Goal: Information Seeking & Learning: Learn about a topic

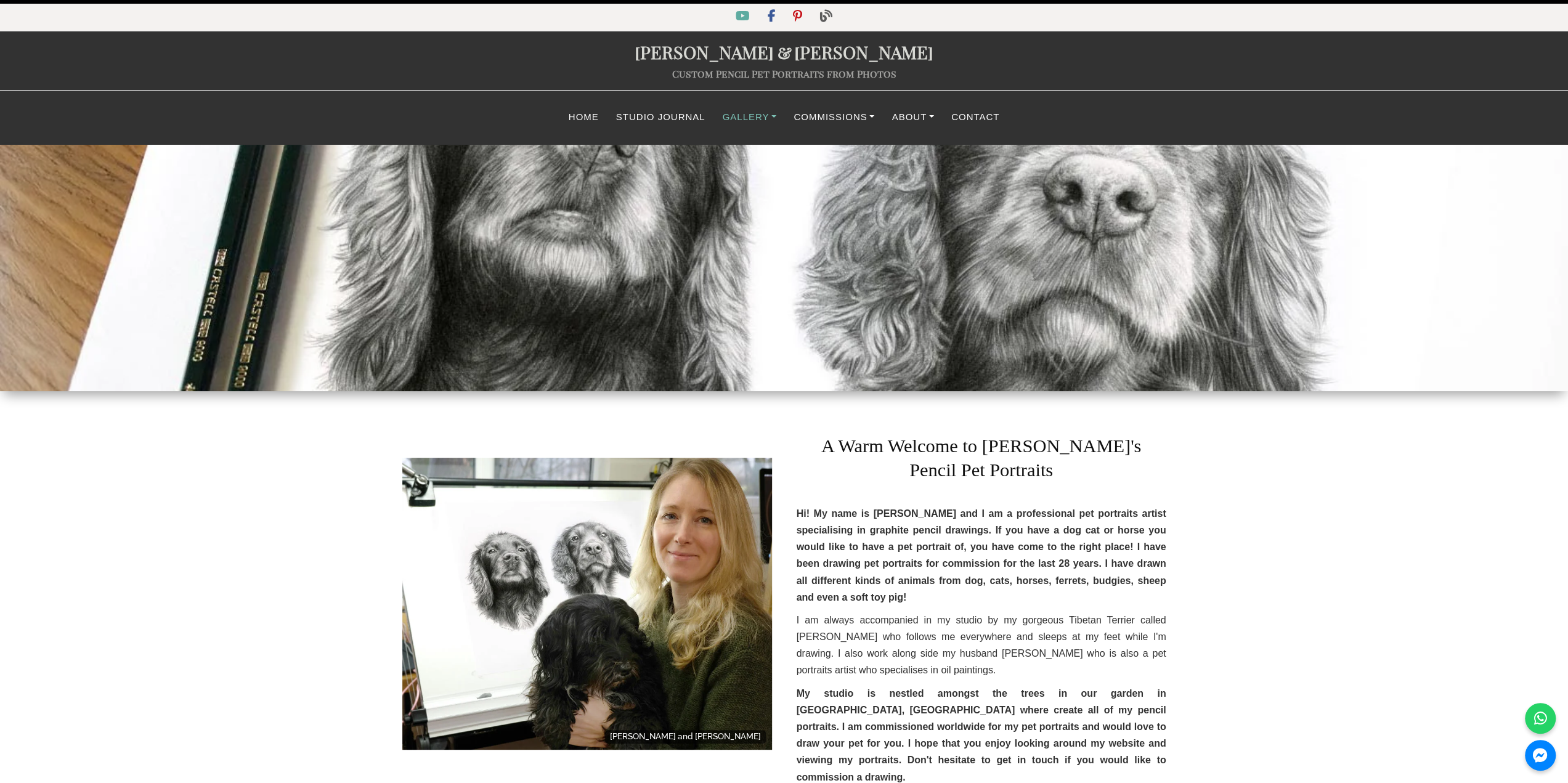
click at [739, 121] on link "Gallery" at bounding box center [750, 117] width 71 height 24
click at [821, 158] on link "Classic Drawing Gallery" at bounding box center [804, 152] width 180 height 28
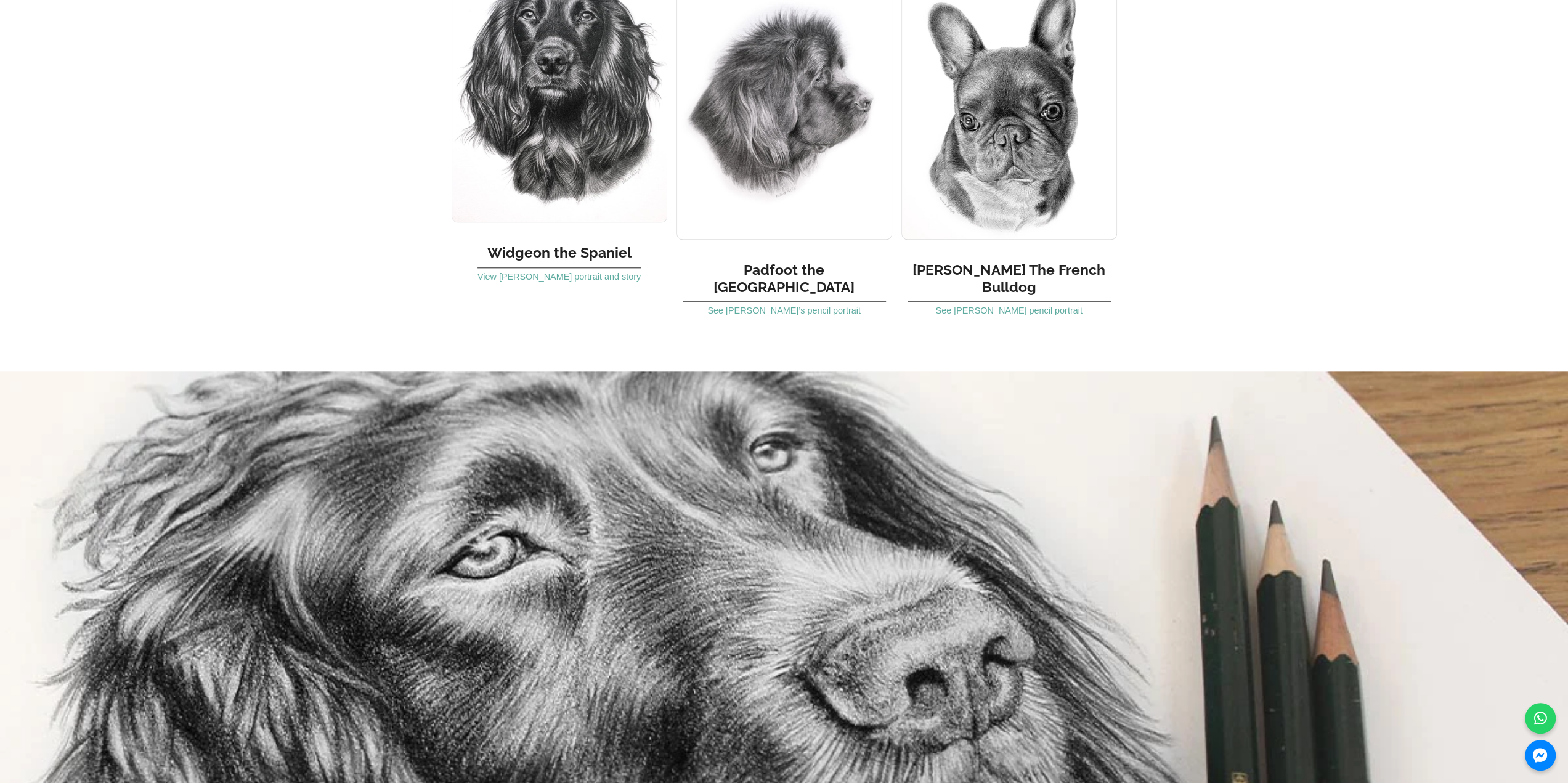
scroll to position [986, 0]
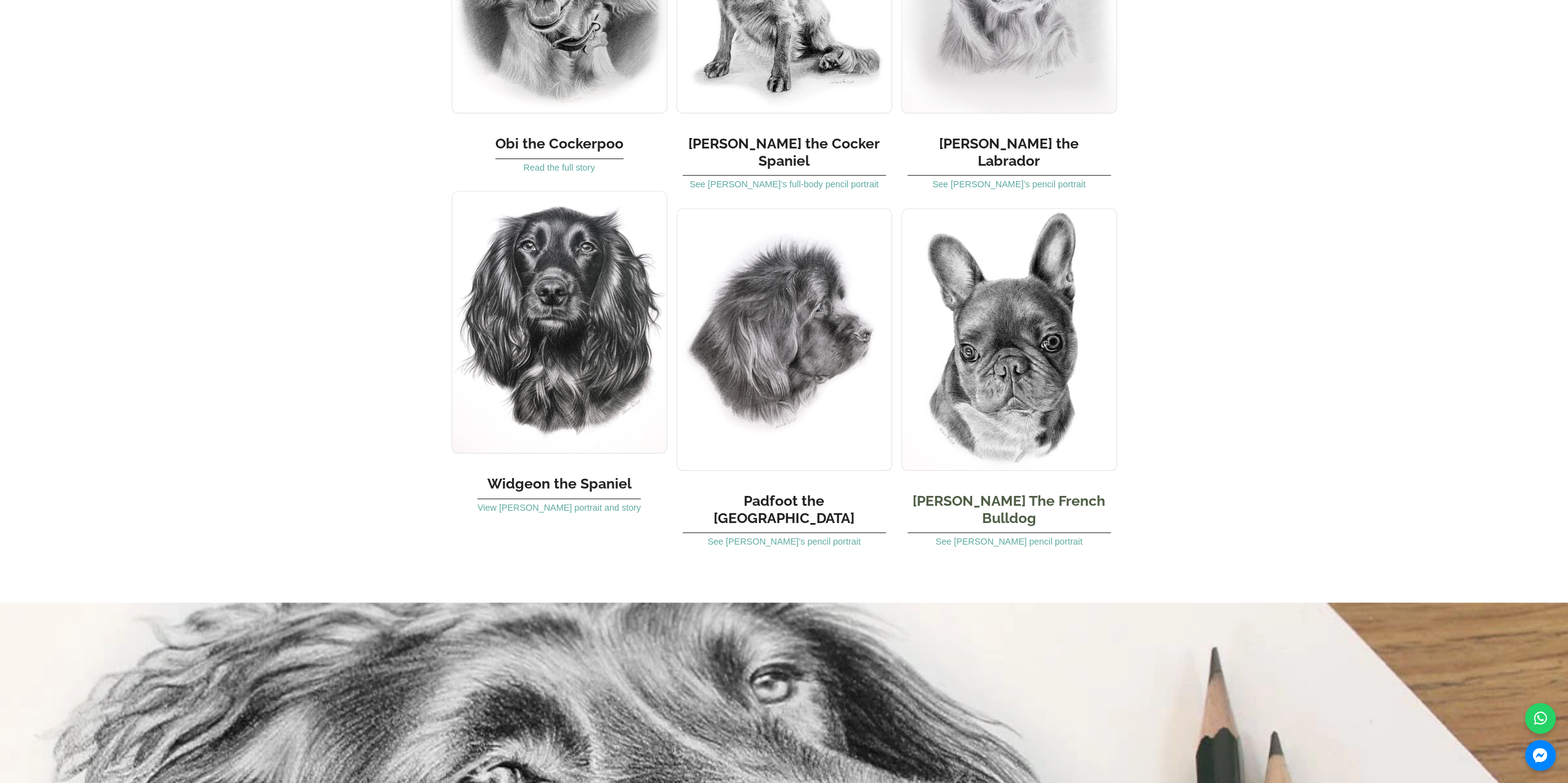
click at [1009, 336] on img at bounding box center [1009, 340] width 216 height 263
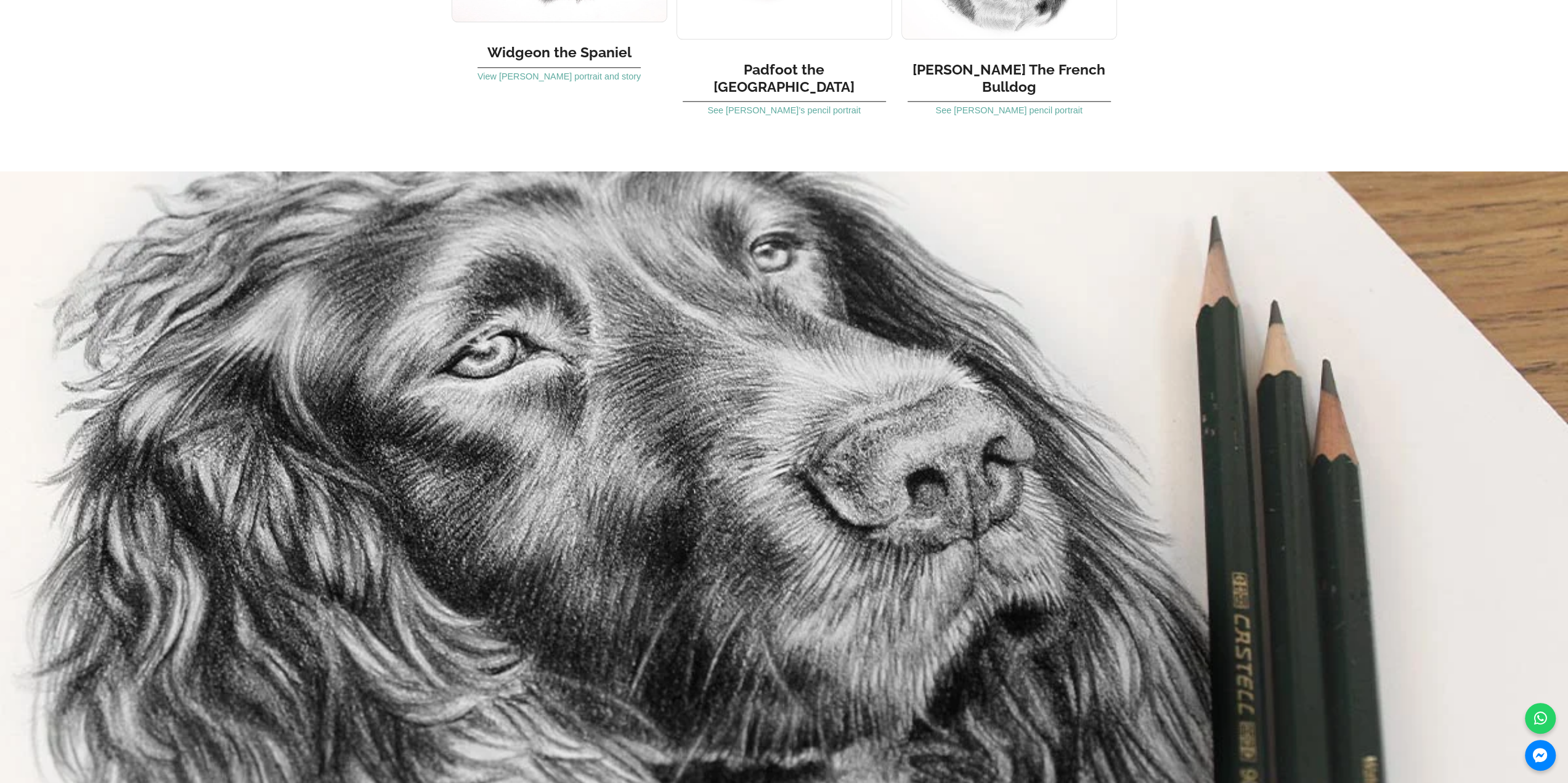
scroll to position [1047, 0]
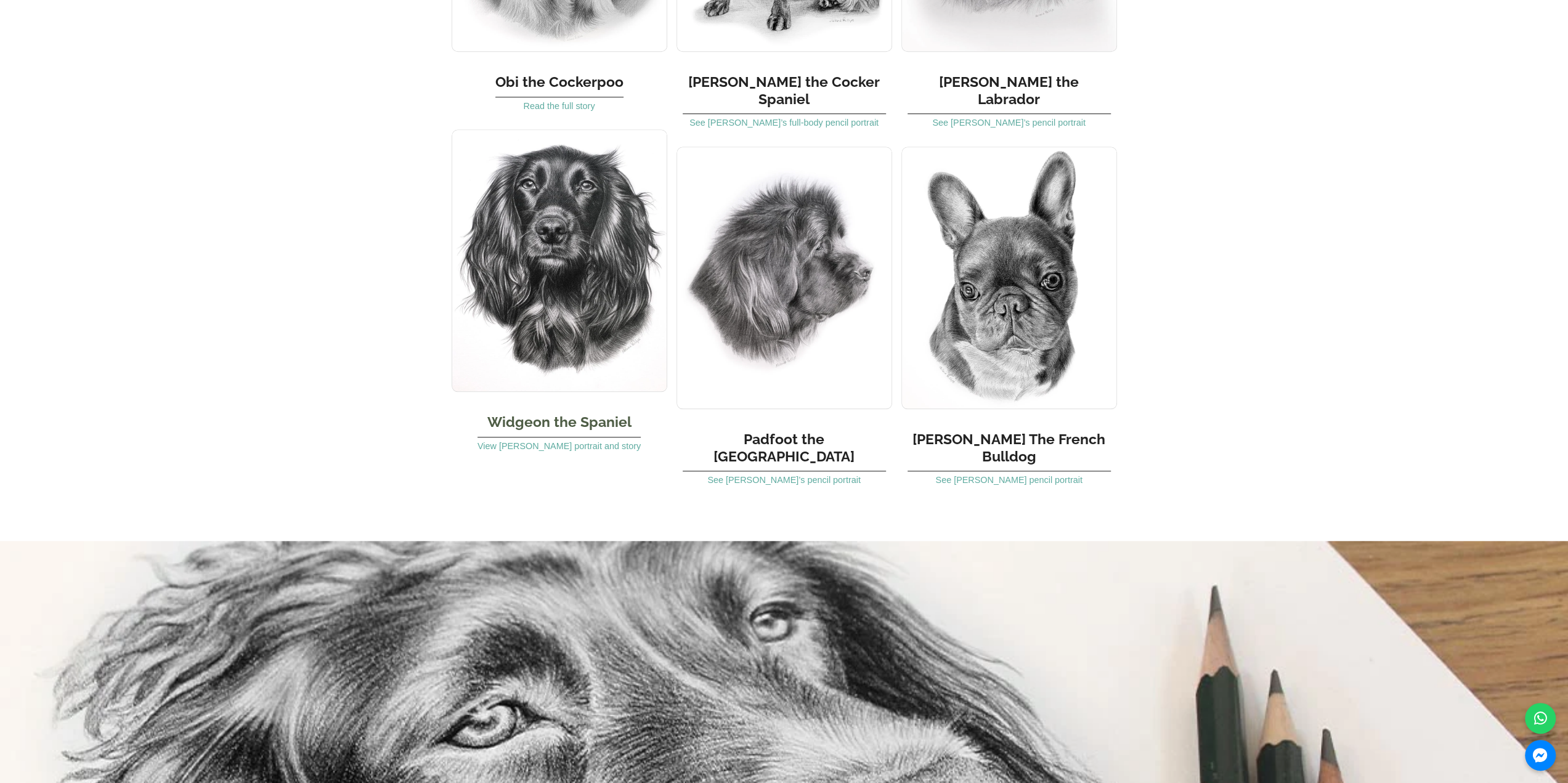
click at [579, 255] on img at bounding box center [559, 261] width 216 height 263
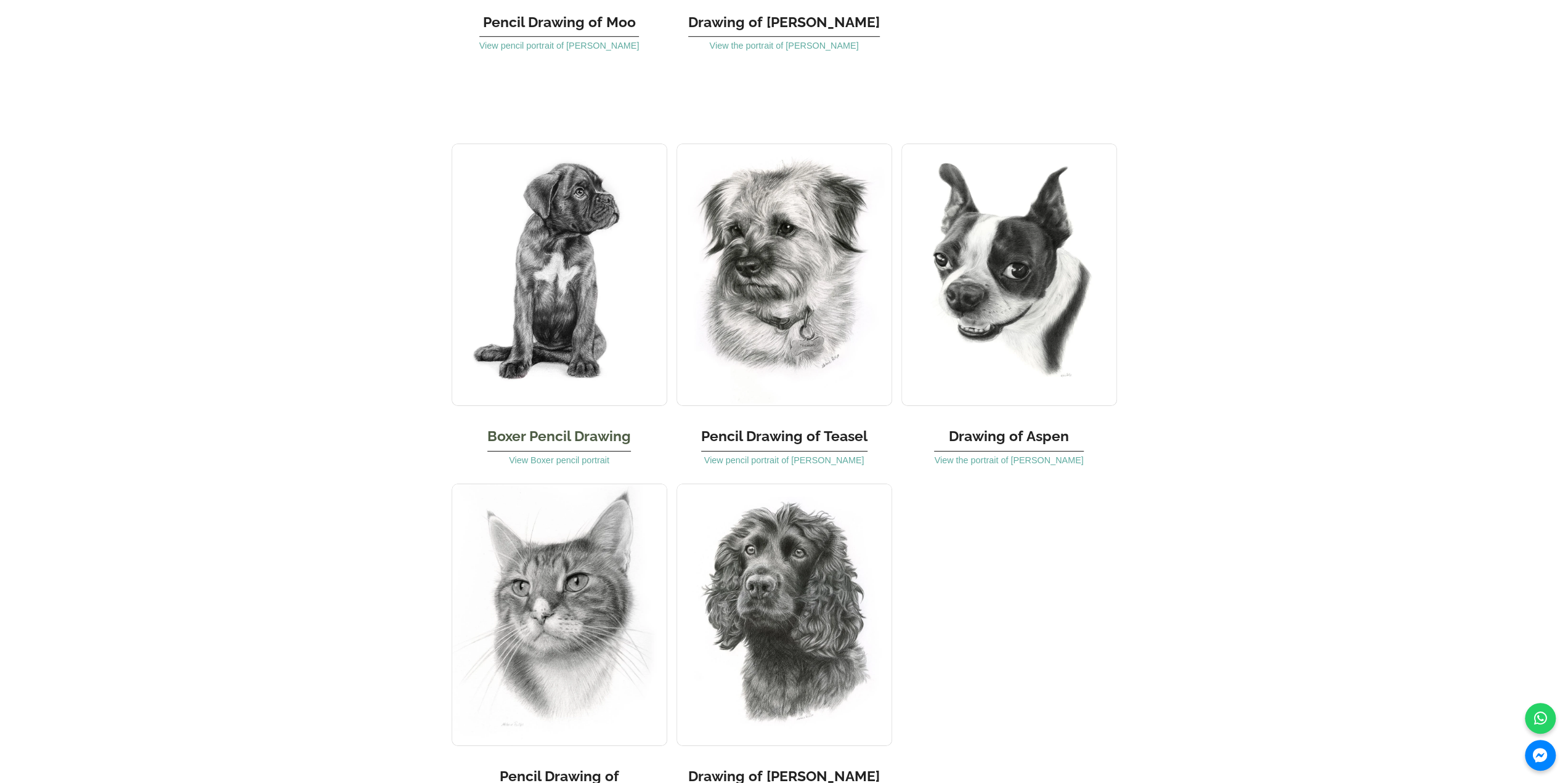
scroll to position [4065, 0]
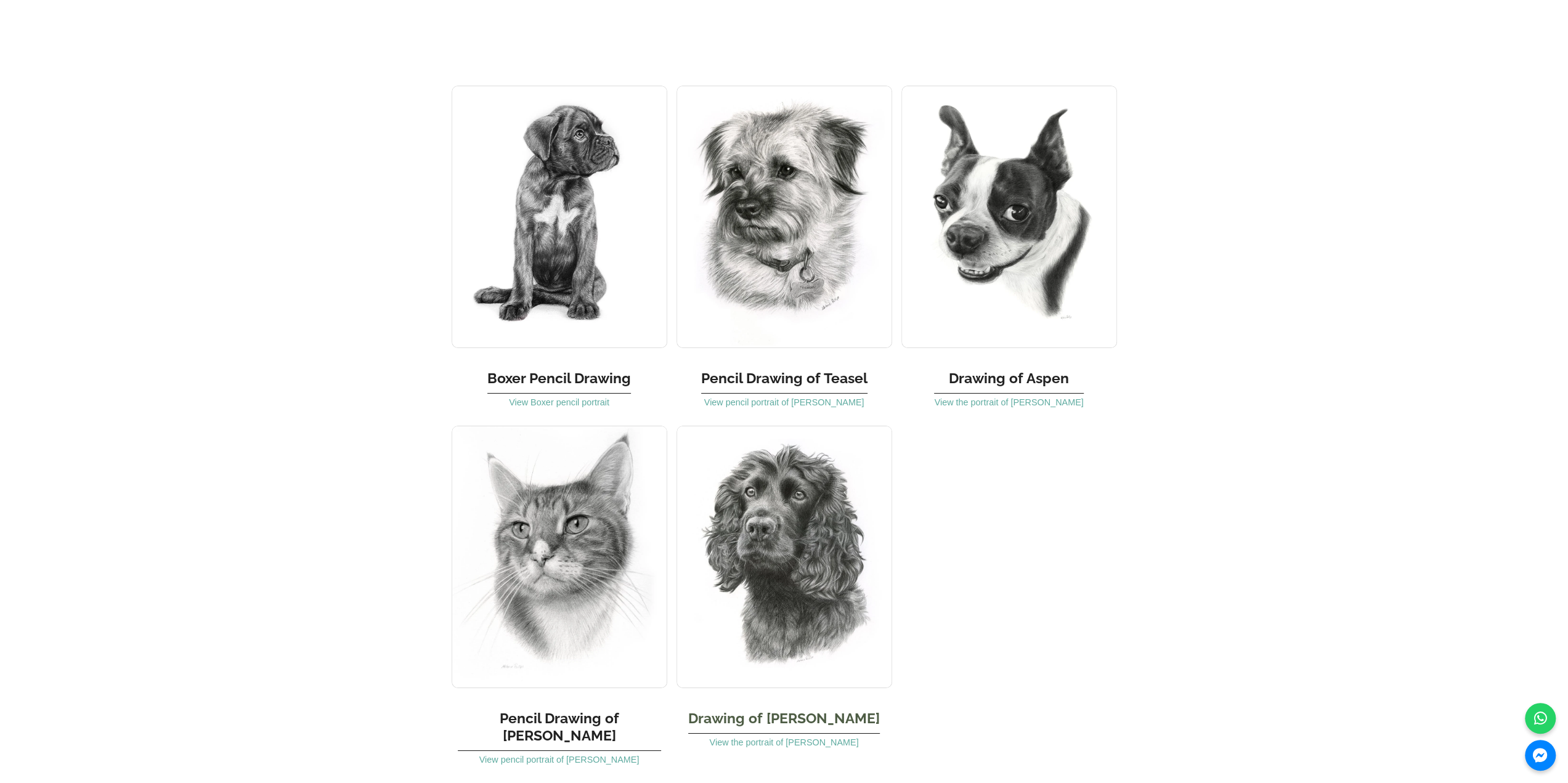
click at [852, 453] on img at bounding box center [784, 557] width 216 height 263
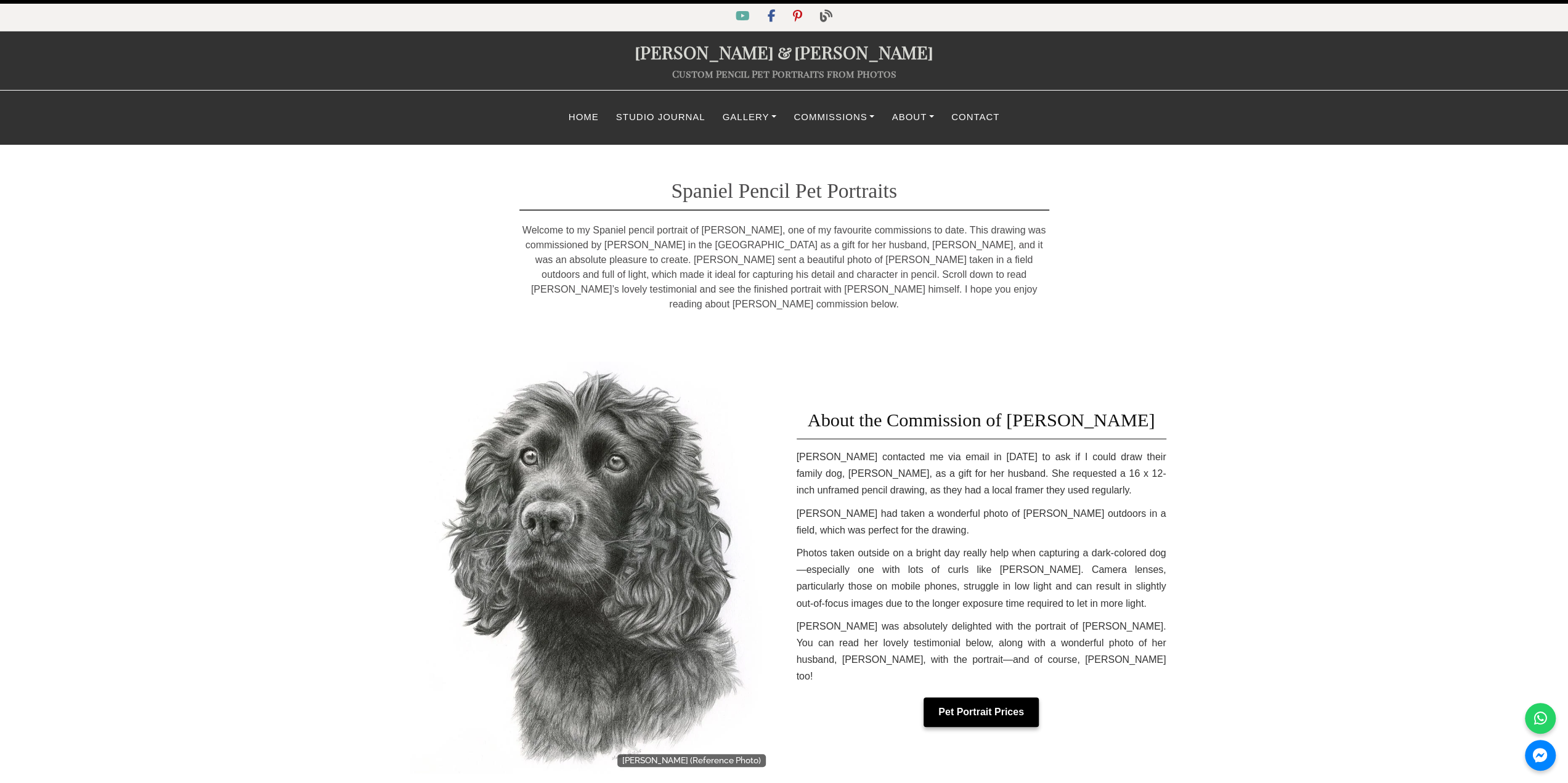
click at [959, 699] on link "Pet Portrait Prices" at bounding box center [981, 712] width 115 height 30
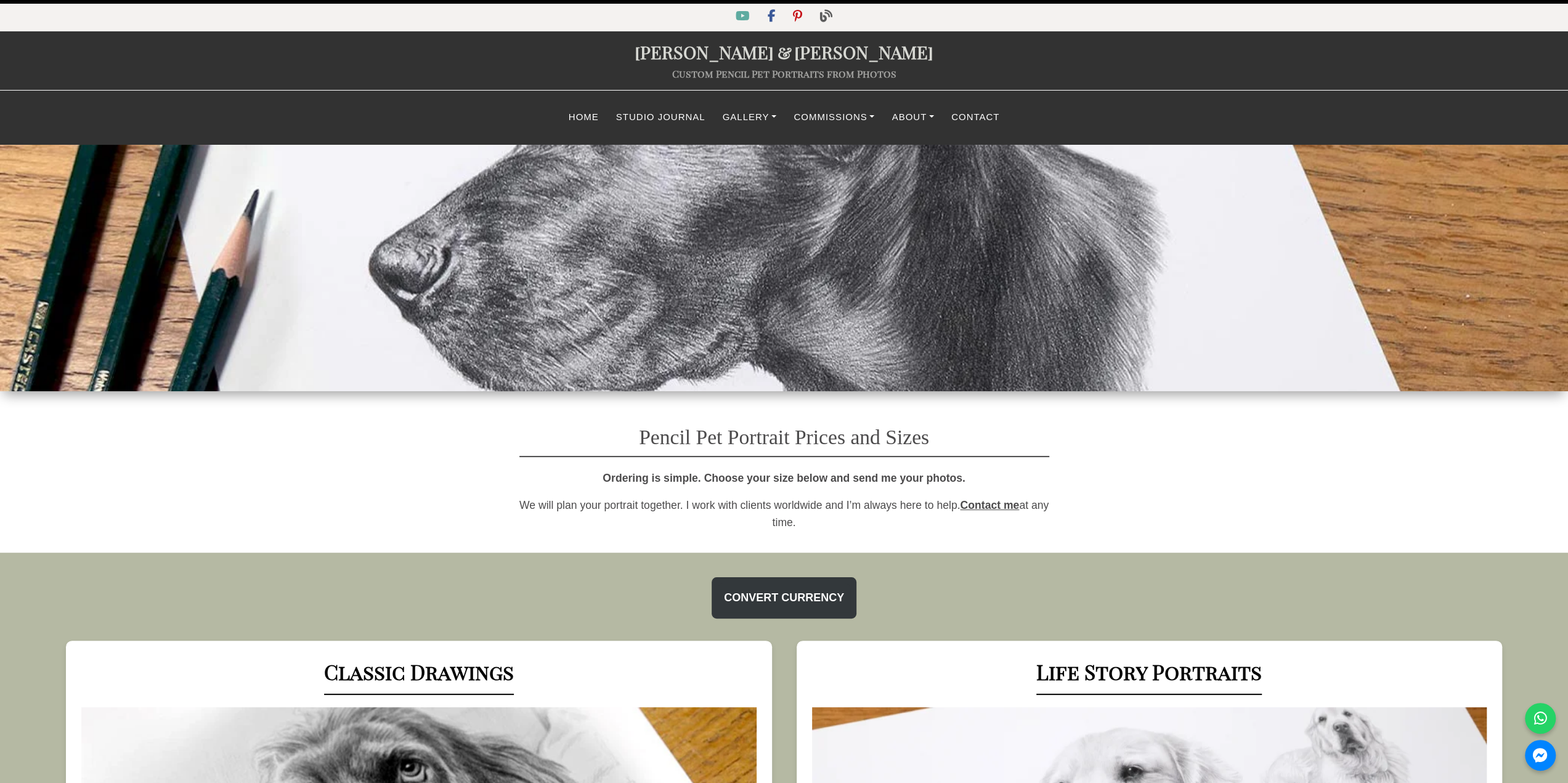
select select "GBP"
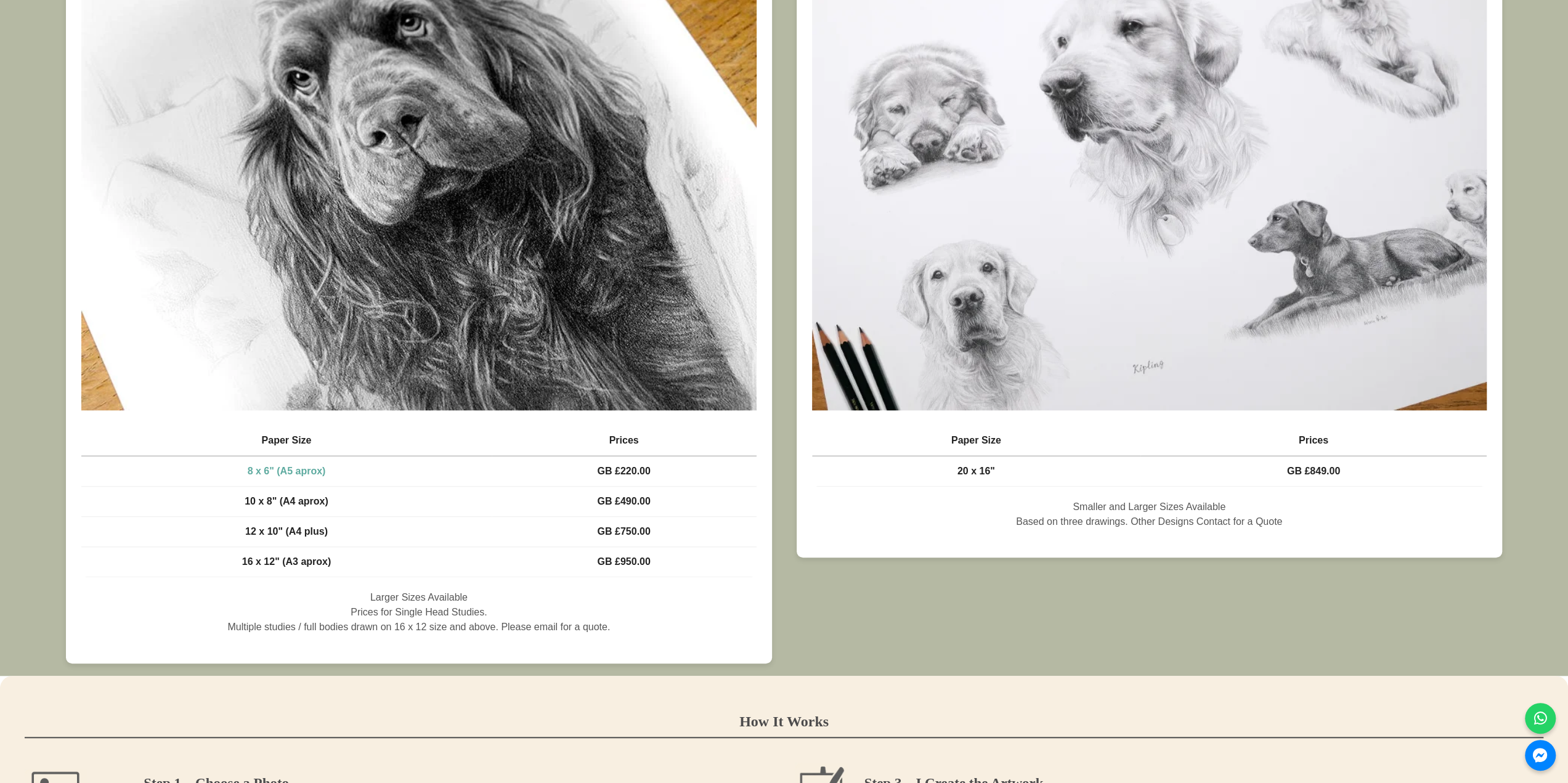
scroll to position [924, 0]
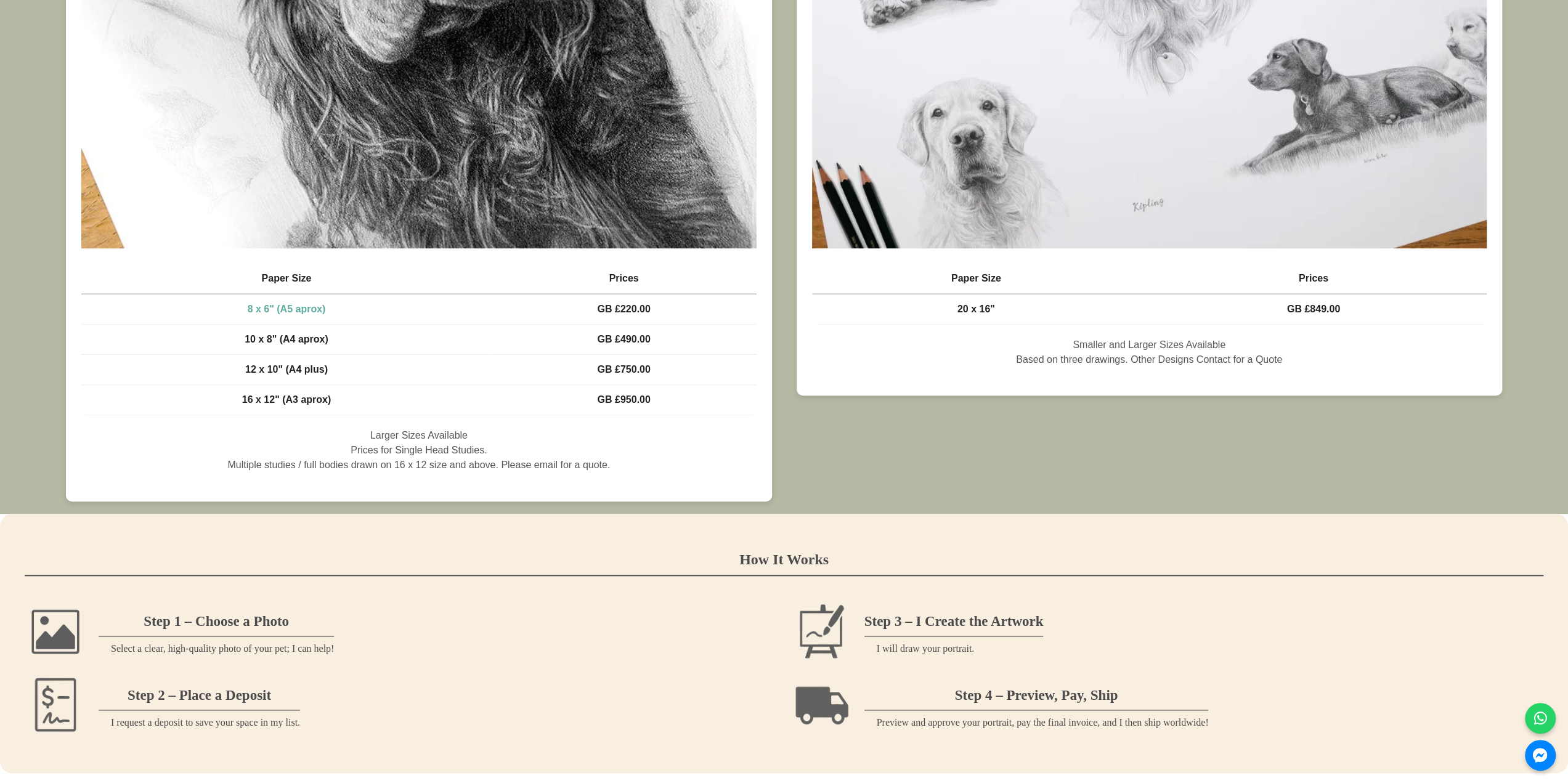
drag, startPoint x: 625, startPoint y: 340, endPoint x: 651, endPoint y: 339, distance: 26.0
click at [650, 339] on span "GB £490.00" at bounding box center [624, 339] width 53 height 11
click at [692, 352] on td "GB £490.00" at bounding box center [624, 339] width 265 height 30
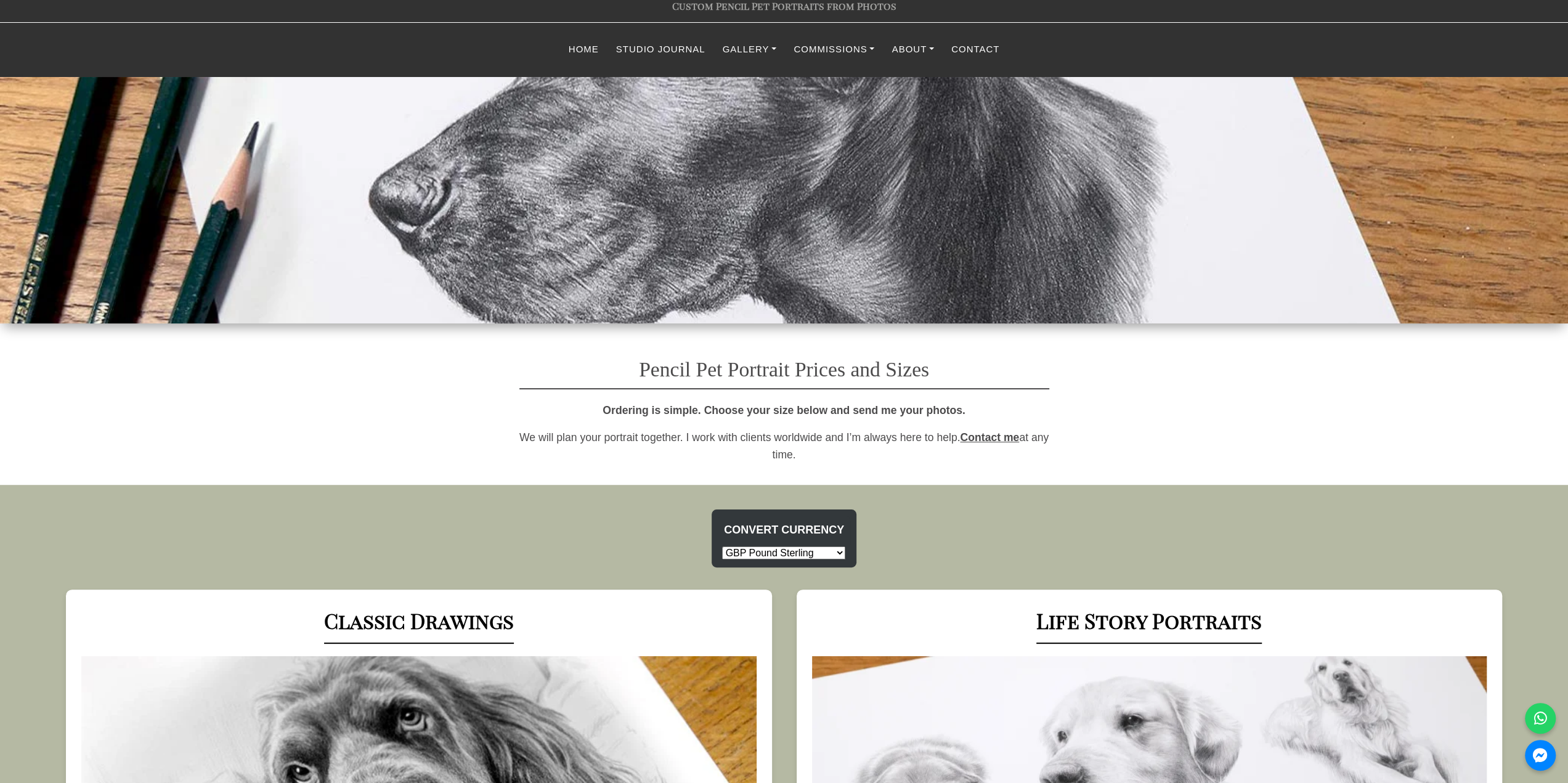
scroll to position [0, 0]
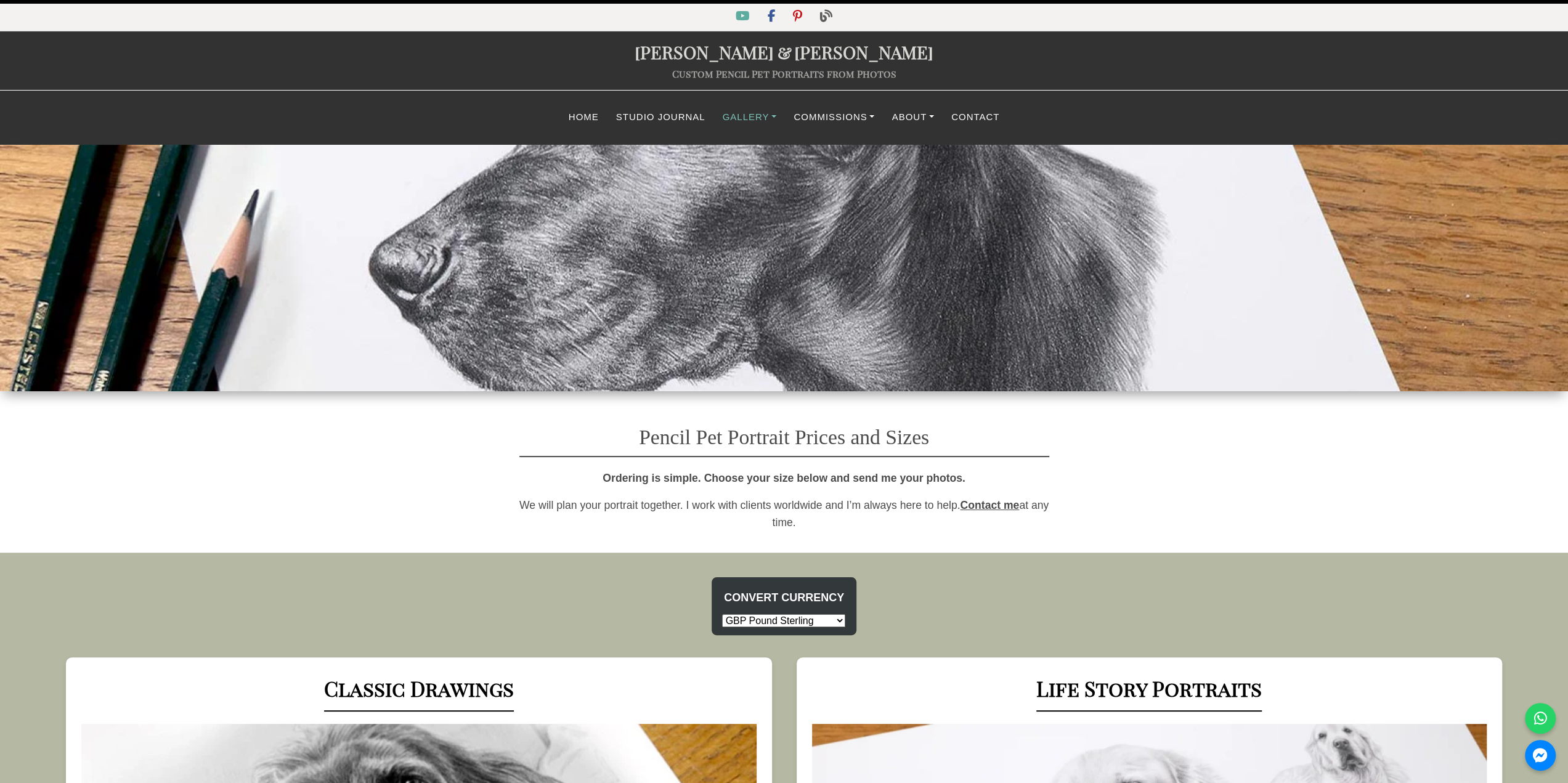
click at [744, 115] on link "Gallery" at bounding box center [750, 117] width 71 height 24
click at [767, 179] on link "Life Story Portraits Gallery" at bounding box center [804, 180] width 180 height 28
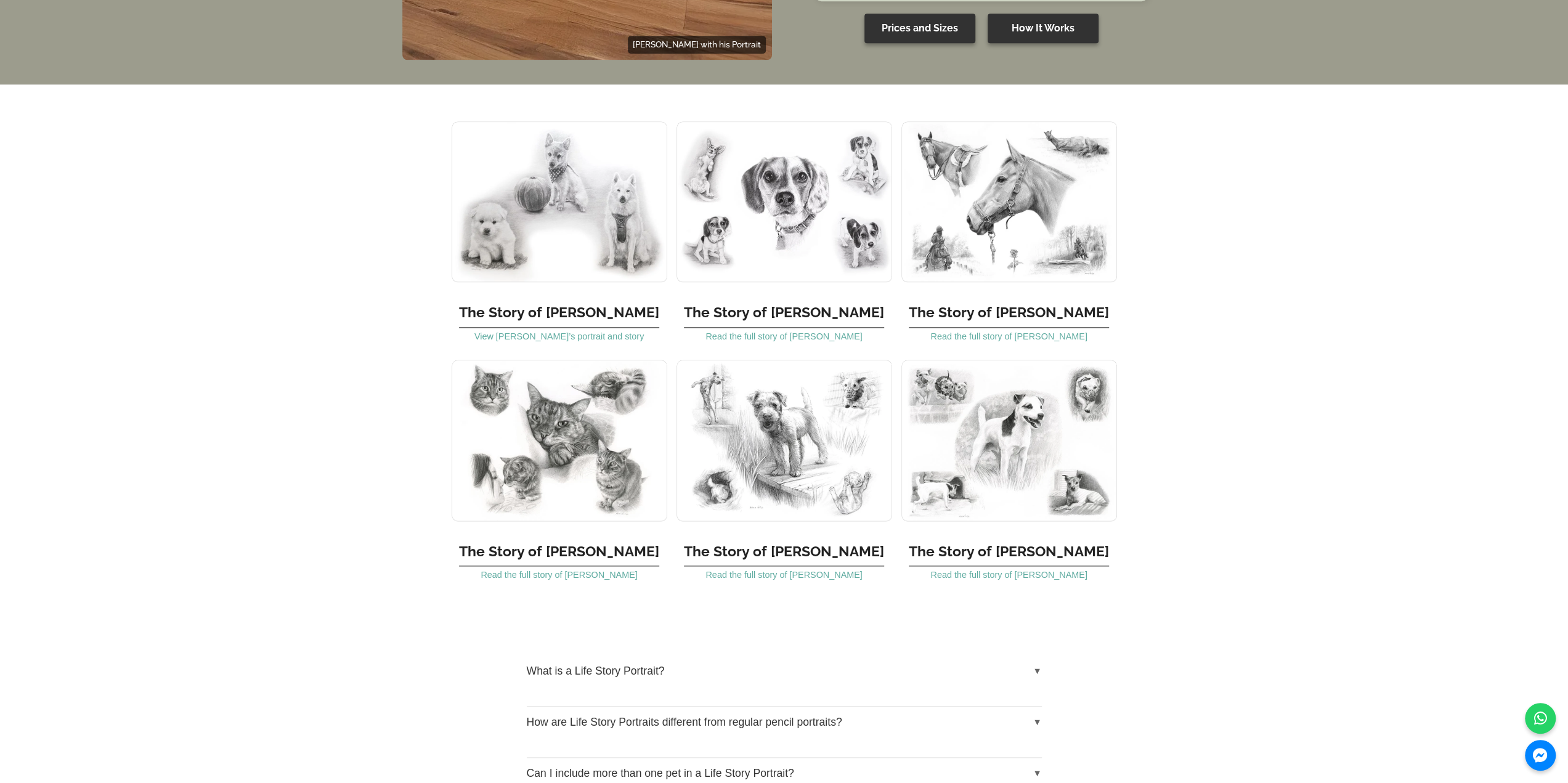
scroll to position [1355, 0]
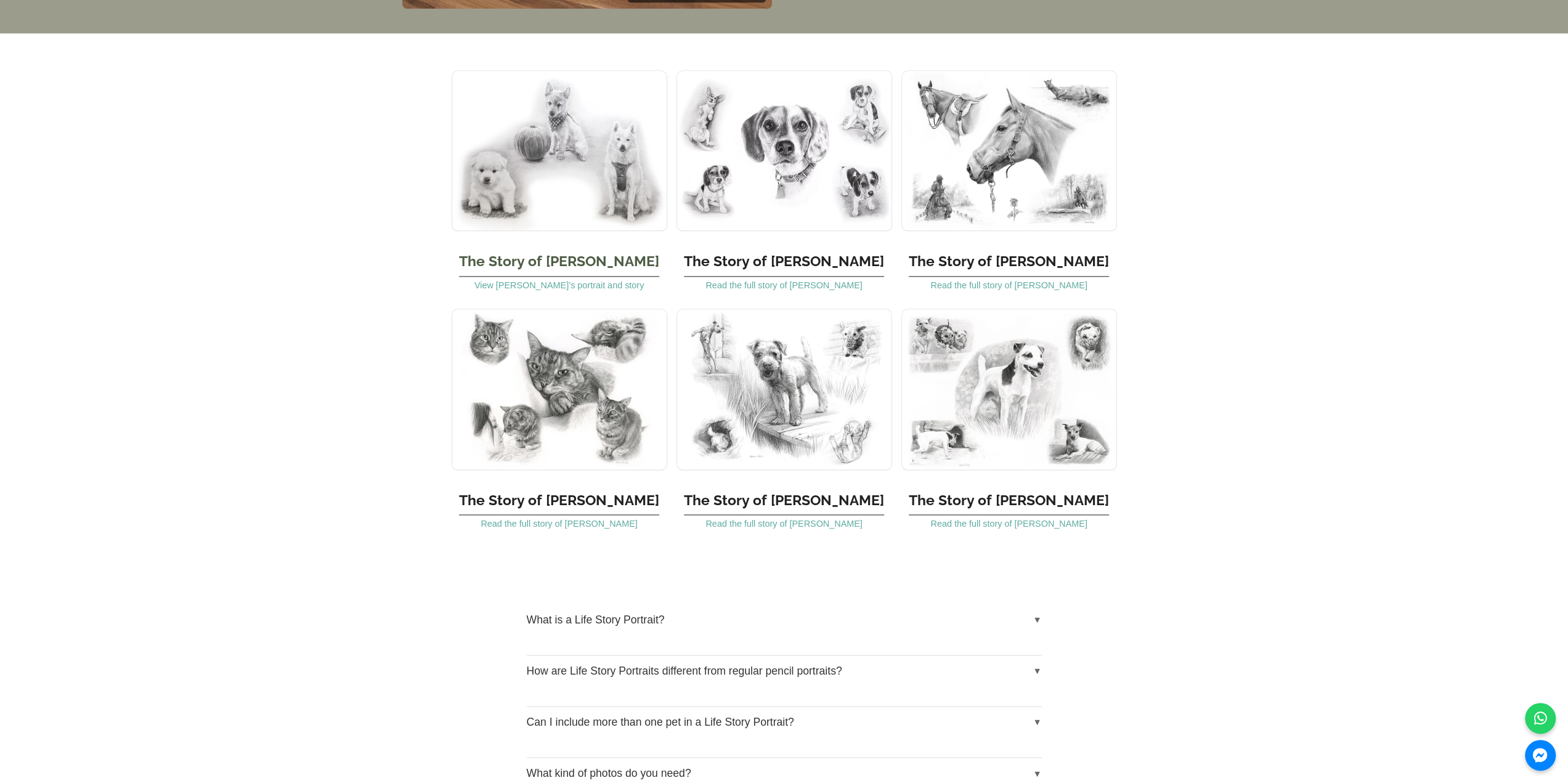
click at [539, 151] on img at bounding box center [559, 150] width 216 height 161
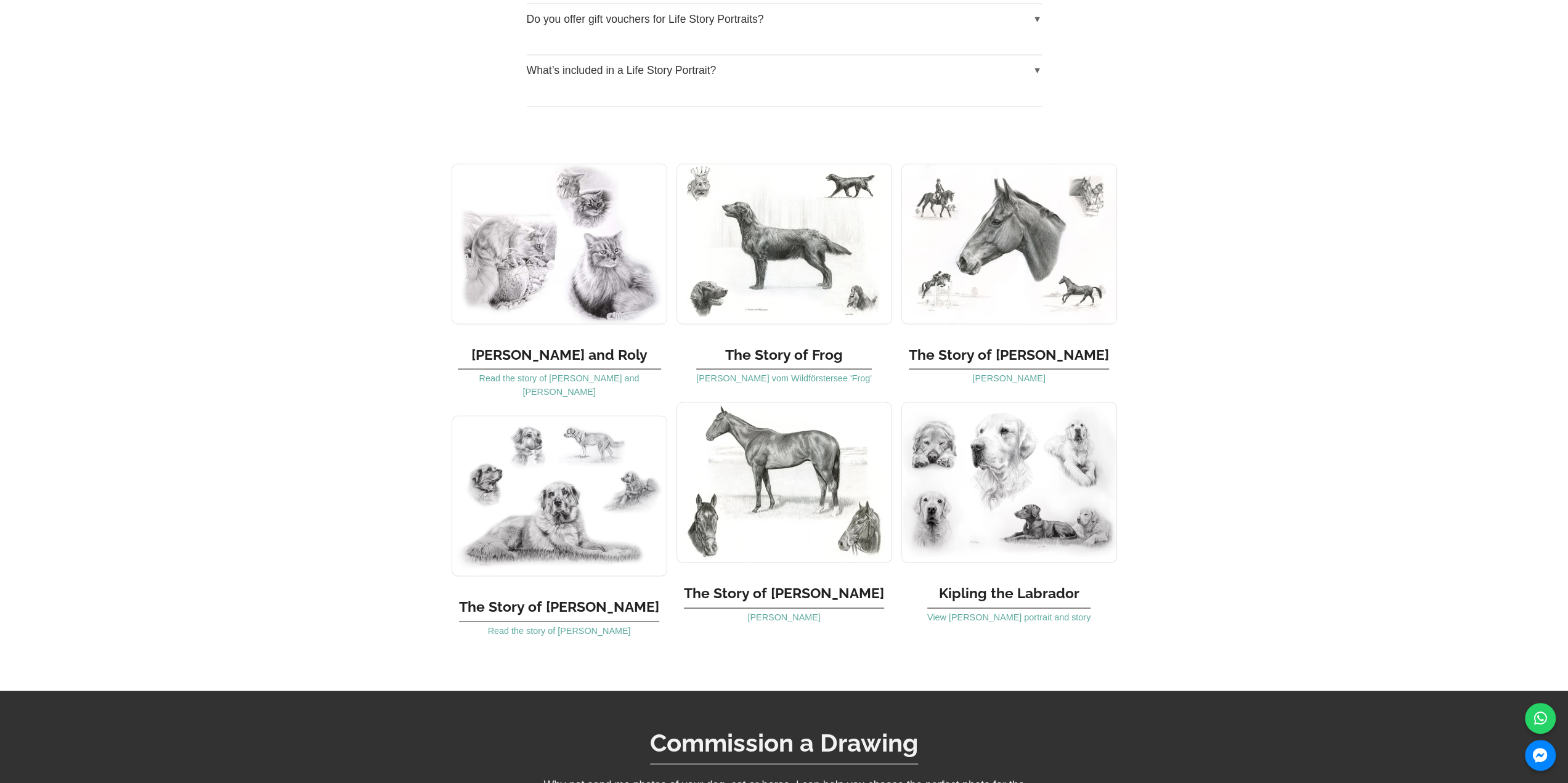
scroll to position [2464, 0]
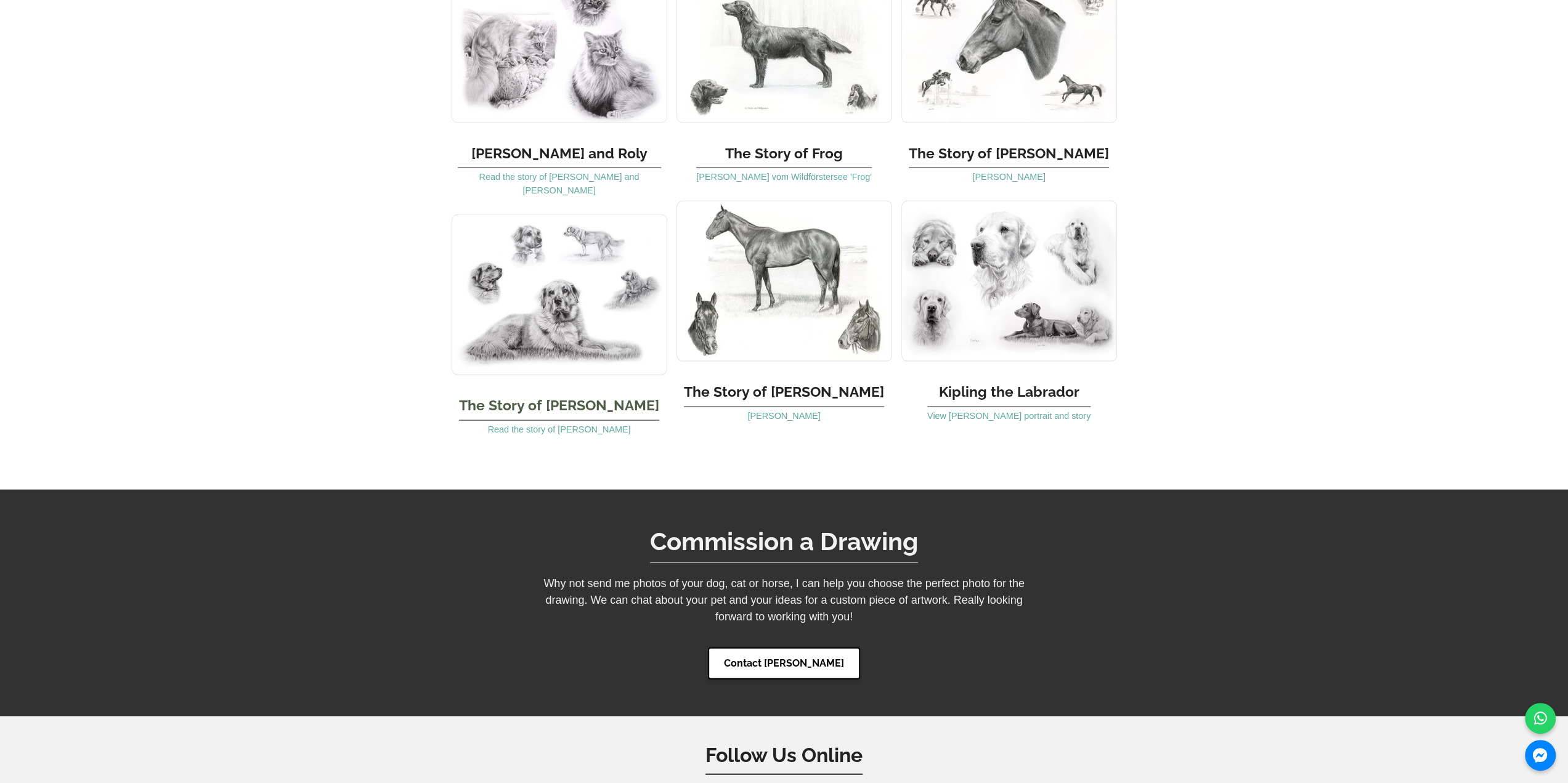
click at [572, 253] on img at bounding box center [559, 295] width 216 height 161
click at [1020, 221] on img at bounding box center [1009, 281] width 216 height 161
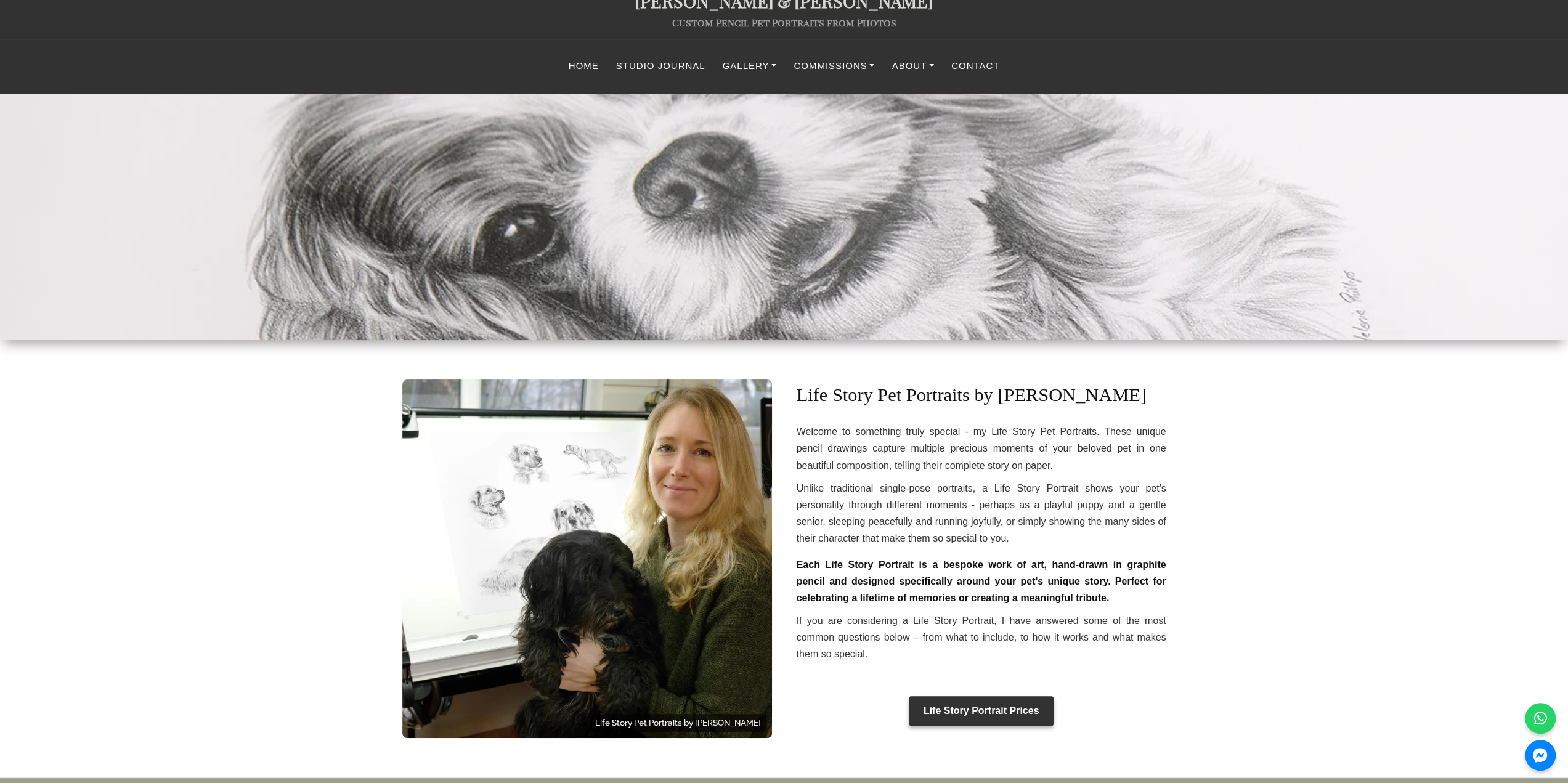
scroll to position [0, 0]
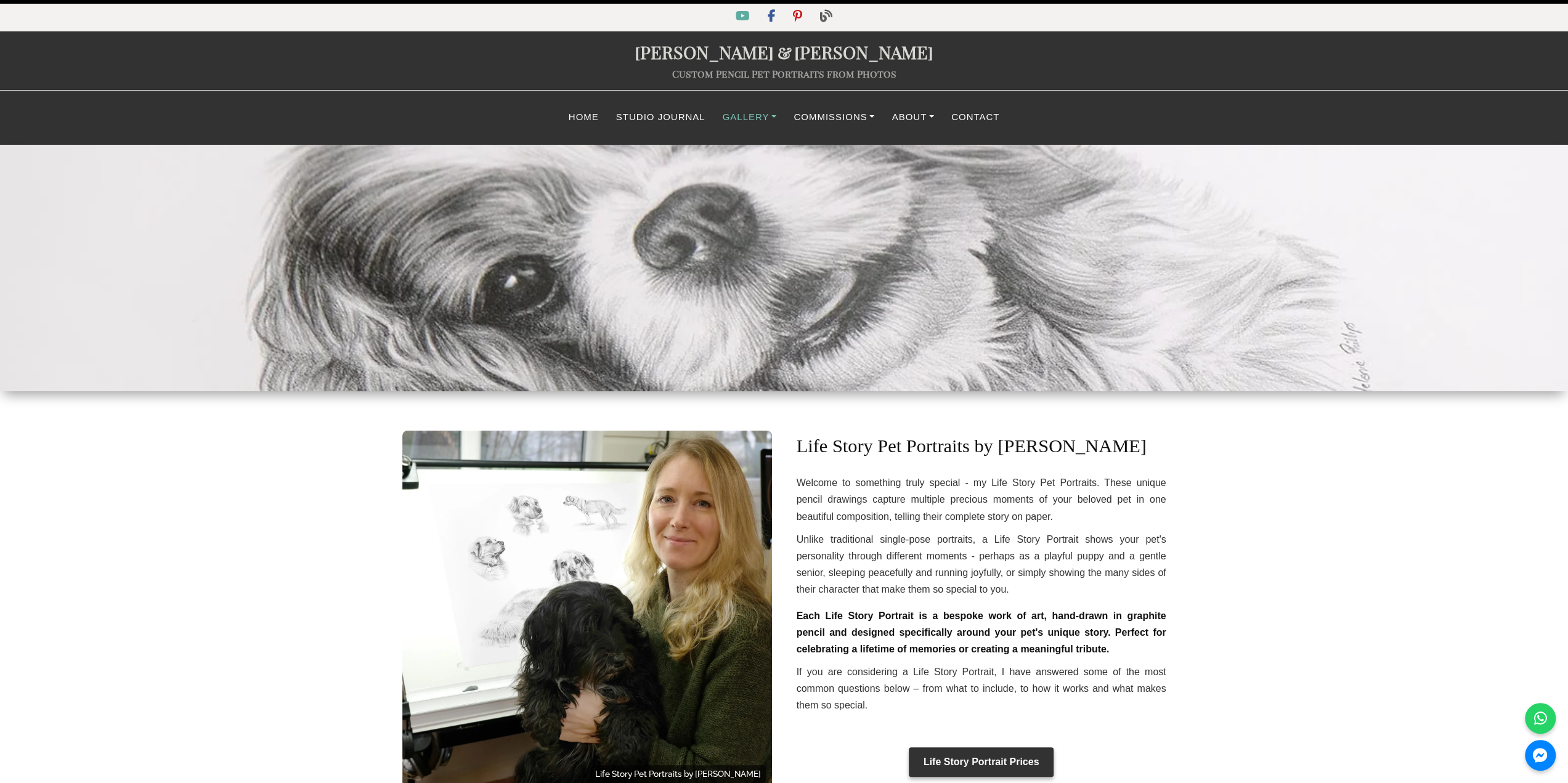
click at [742, 119] on link "Gallery" at bounding box center [750, 117] width 71 height 24
click at [781, 150] on link "Classic Drawing Gallery" at bounding box center [804, 152] width 180 height 28
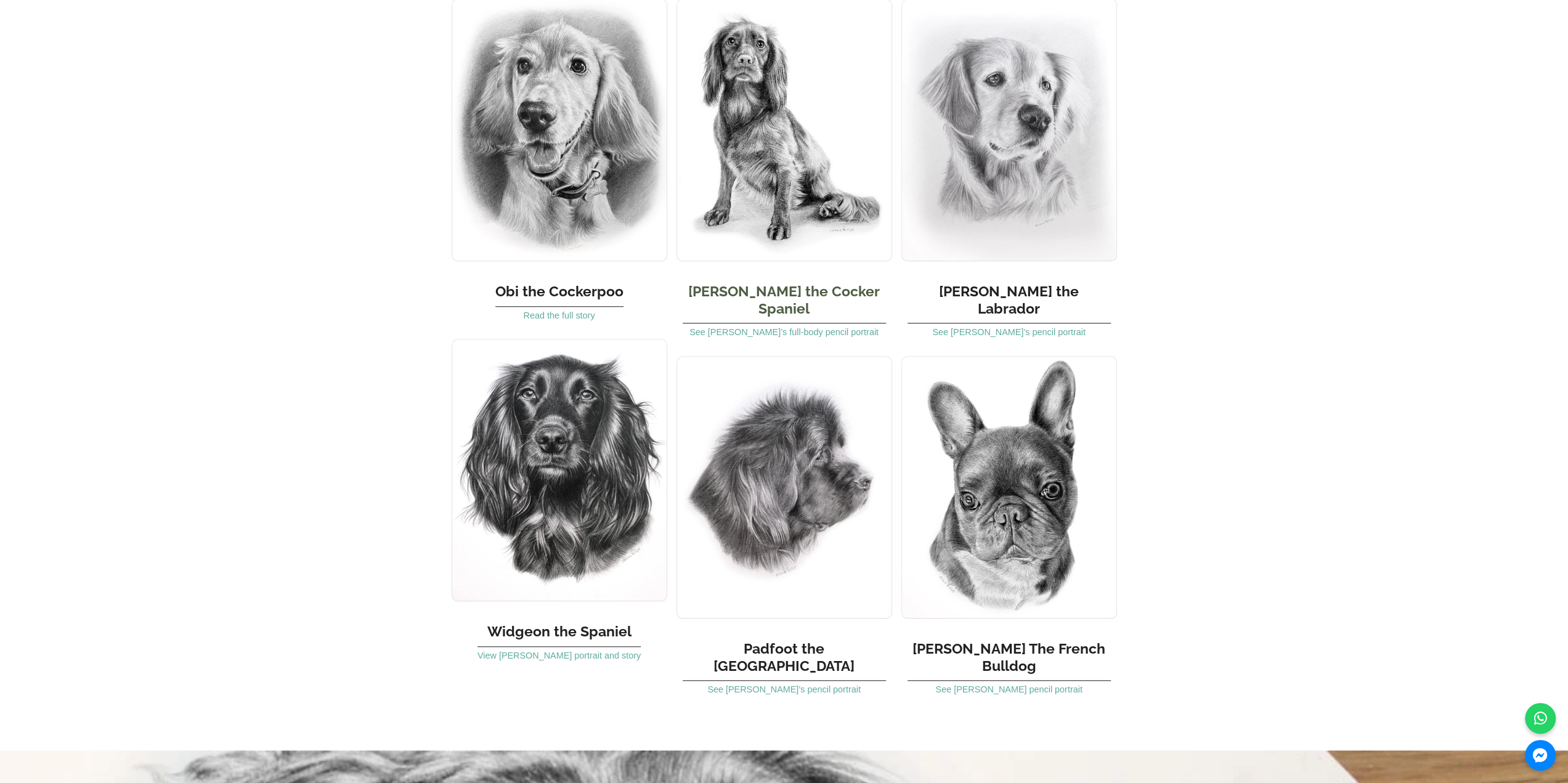
scroll to position [862, 0]
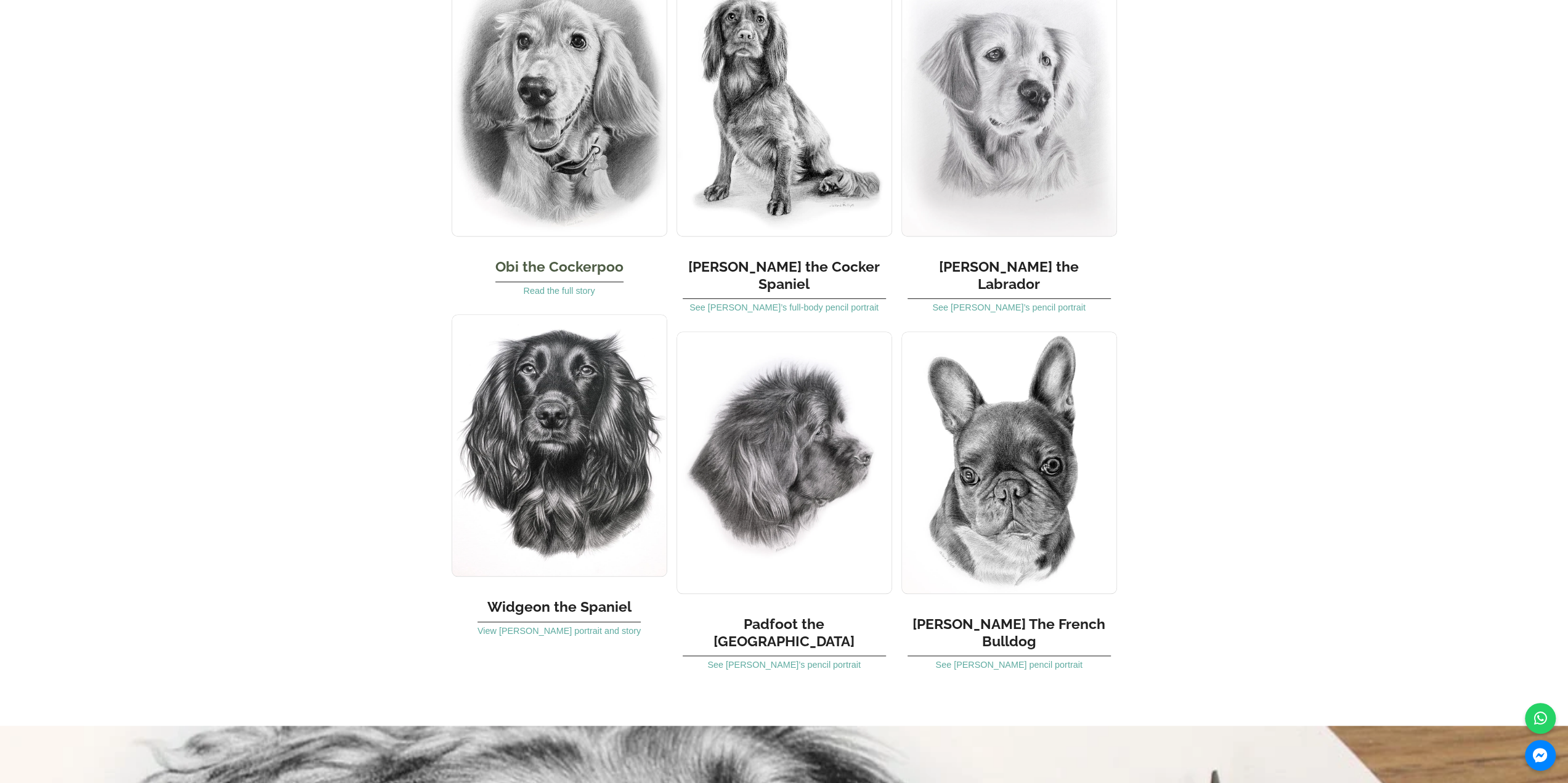
click at [581, 78] on img at bounding box center [559, 106] width 216 height 263
